Goal: Transaction & Acquisition: Book appointment/travel/reservation

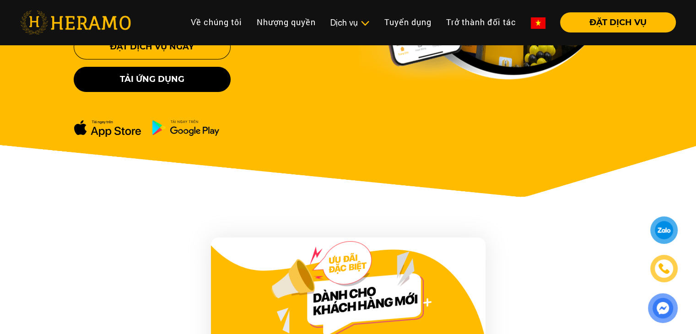
scroll to position [264, 0]
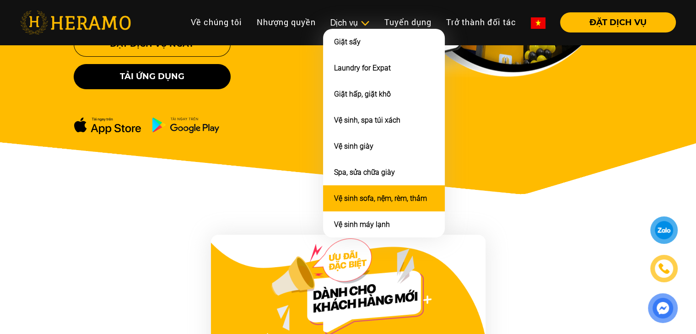
click at [359, 198] on link "Vệ sinh sofa, nệm, rèm, thảm" at bounding box center [380, 198] width 93 height 9
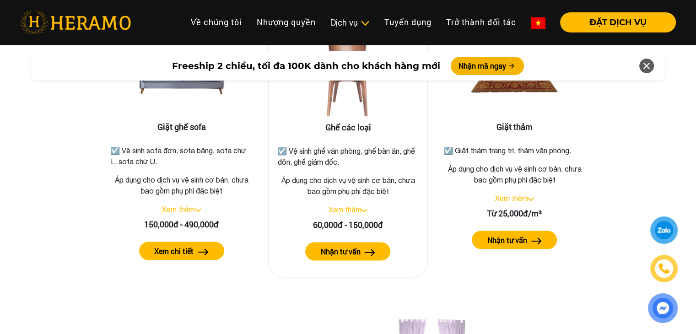
scroll to position [1200, 0]
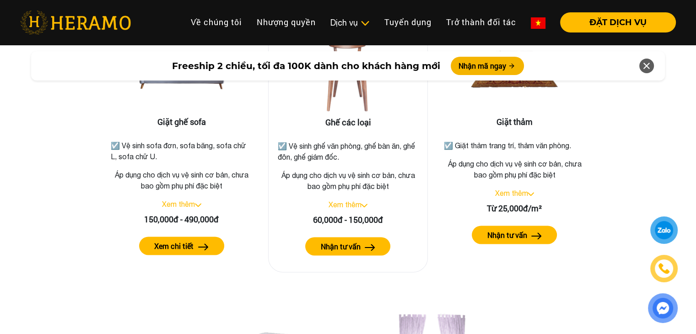
click at [353, 241] on label "Nhận tư vấn" at bounding box center [340, 246] width 40 height 11
click at [479, 266] on div "Giặt ghế sofa ☑️ Vệ sinh sofa đơn, sofa băng, sofa chữ L, sofa chữ U. Áp dụng c…" at bounding box center [348, 271] width 522 height 560
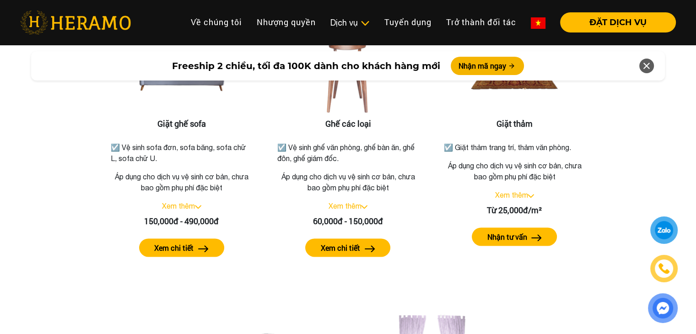
scroll to position [1200, 0]
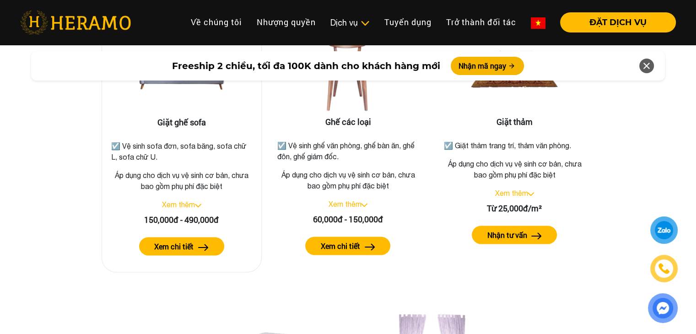
click at [185, 241] on label "Xem chi tiết" at bounding box center [173, 246] width 39 height 11
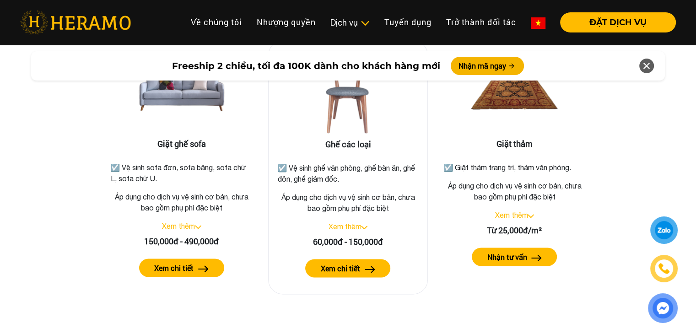
scroll to position [1177, 0]
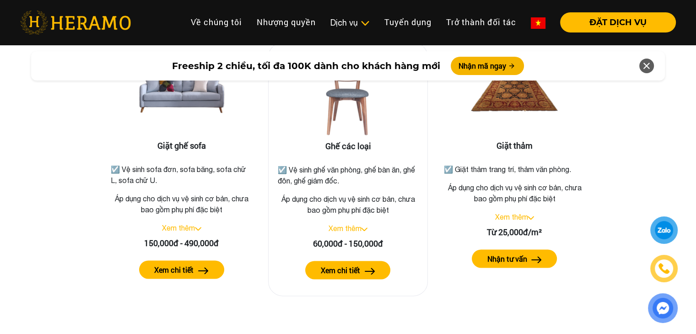
click at [362, 266] on button "Xem chi tiết" at bounding box center [347, 270] width 85 height 18
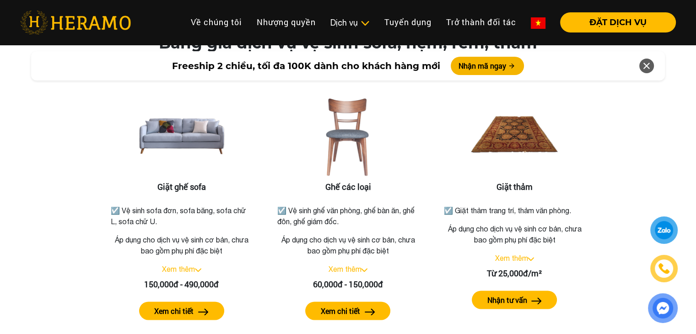
scroll to position [1135, 0]
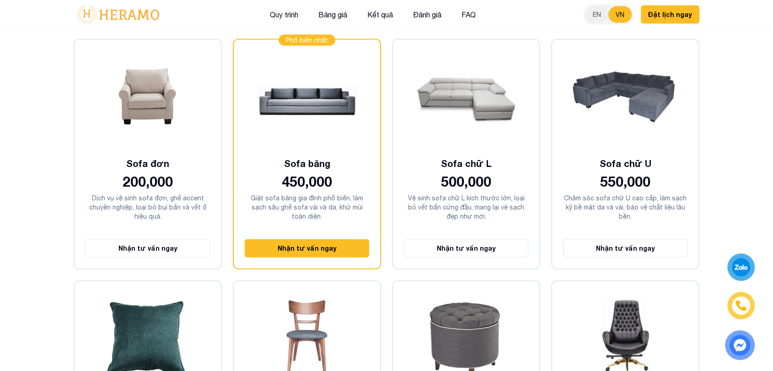
scroll to position [2177, 0]
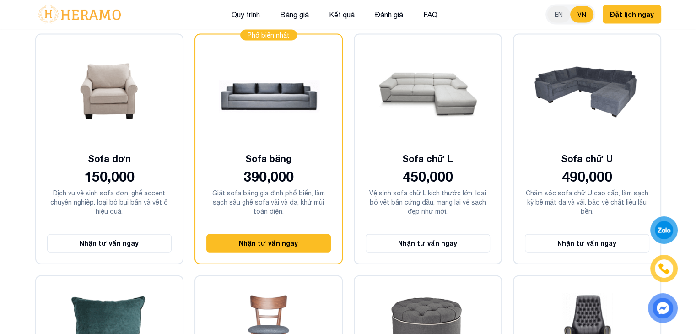
scroll to position [2137, 0]
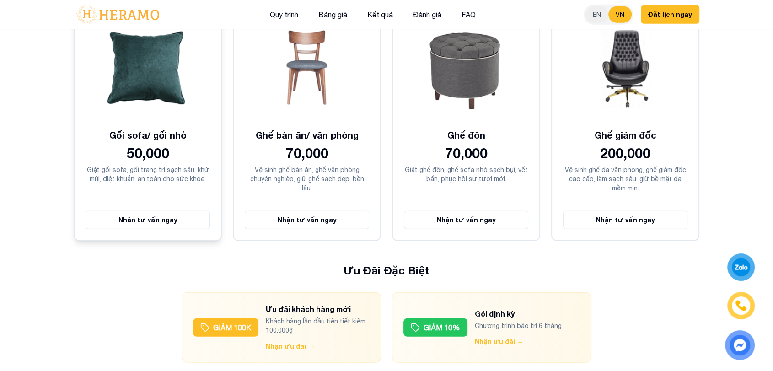
scroll to position [2408, 0]
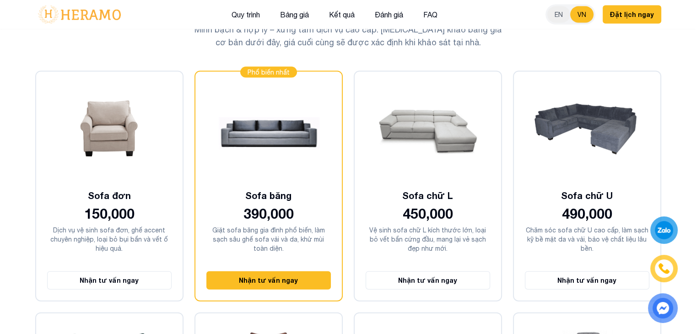
scroll to position [2120, 0]
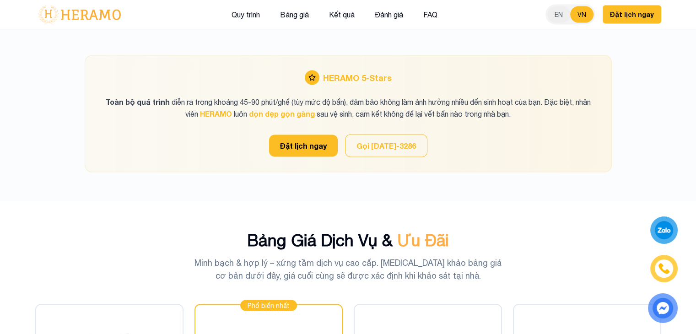
scroll to position [1835, 0]
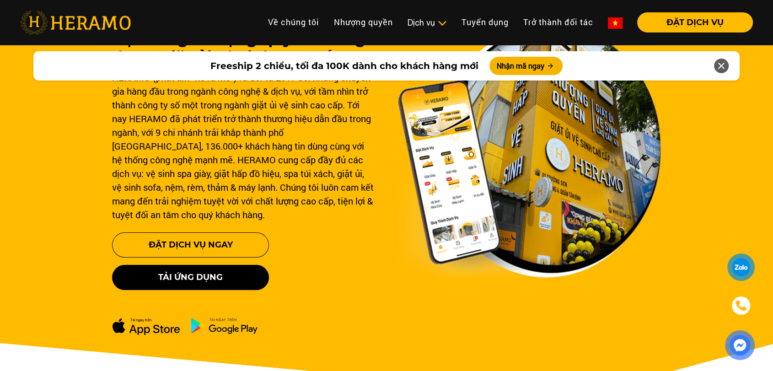
scroll to position [63, 0]
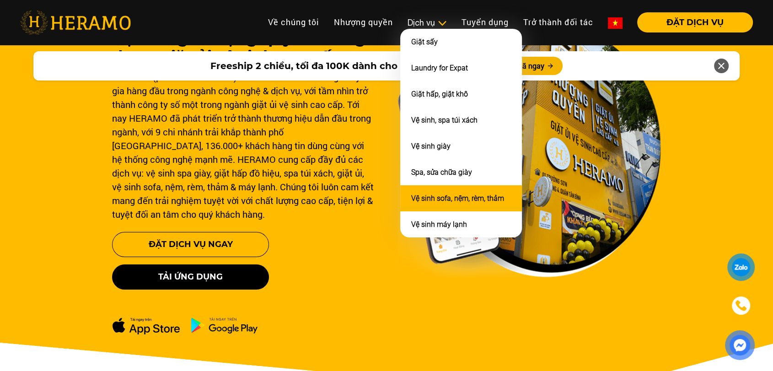
click at [424, 196] on link "Vệ sinh sofa, nệm, rèm, thảm" at bounding box center [457, 198] width 93 height 9
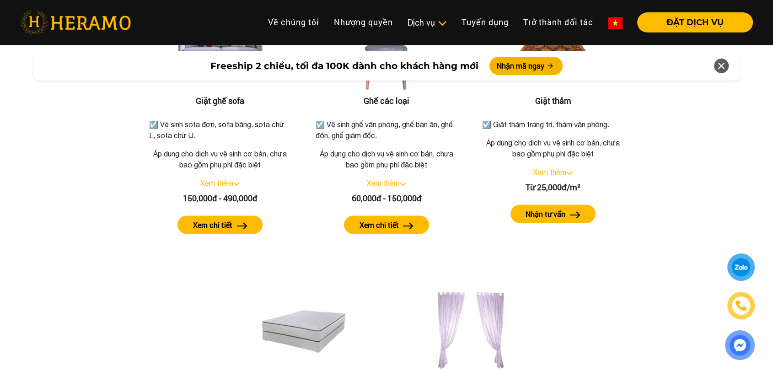
scroll to position [1197, 0]
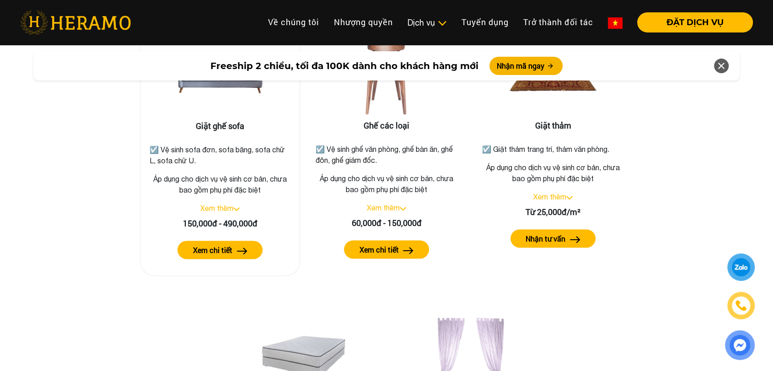
click at [248, 242] on button "Xem chi tiết" at bounding box center [219, 250] width 85 height 18
click at [414, 241] on button "Xem chi tiết" at bounding box center [386, 250] width 85 height 18
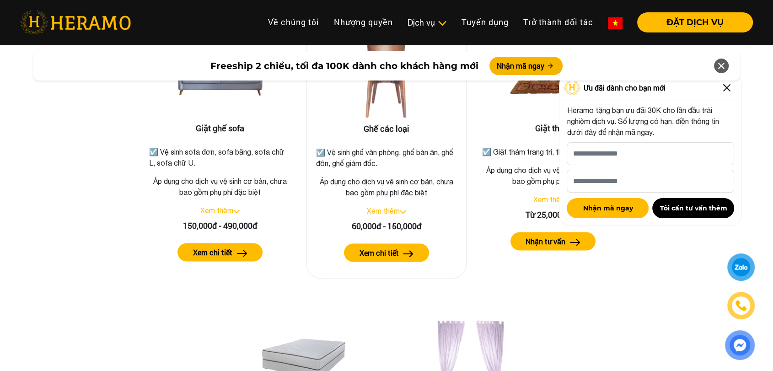
scroll to position [1164, 0]
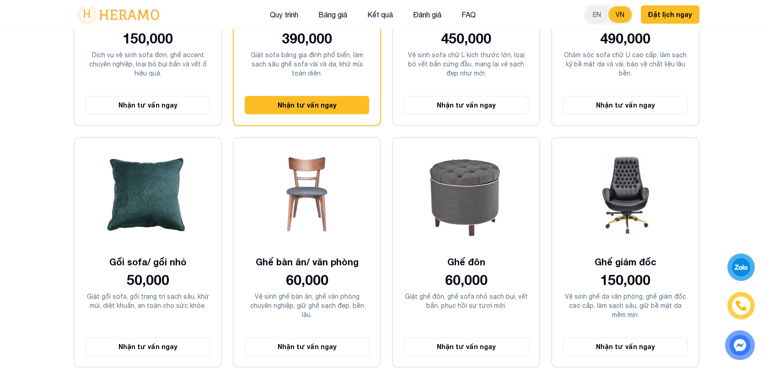
scroll to position [2324, 0]
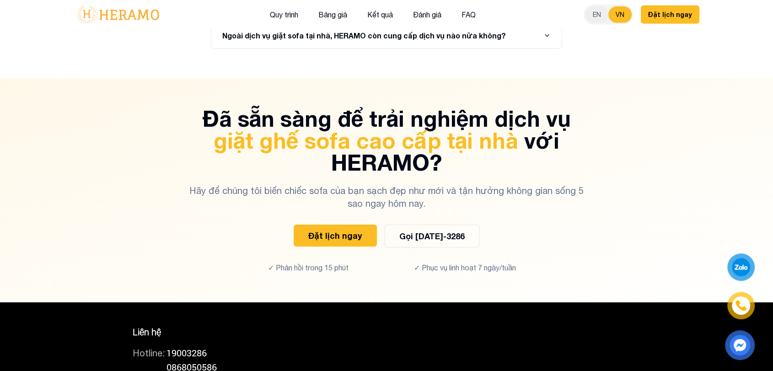
scroll to position [6355, 0]
